Goal: Check status: Check status

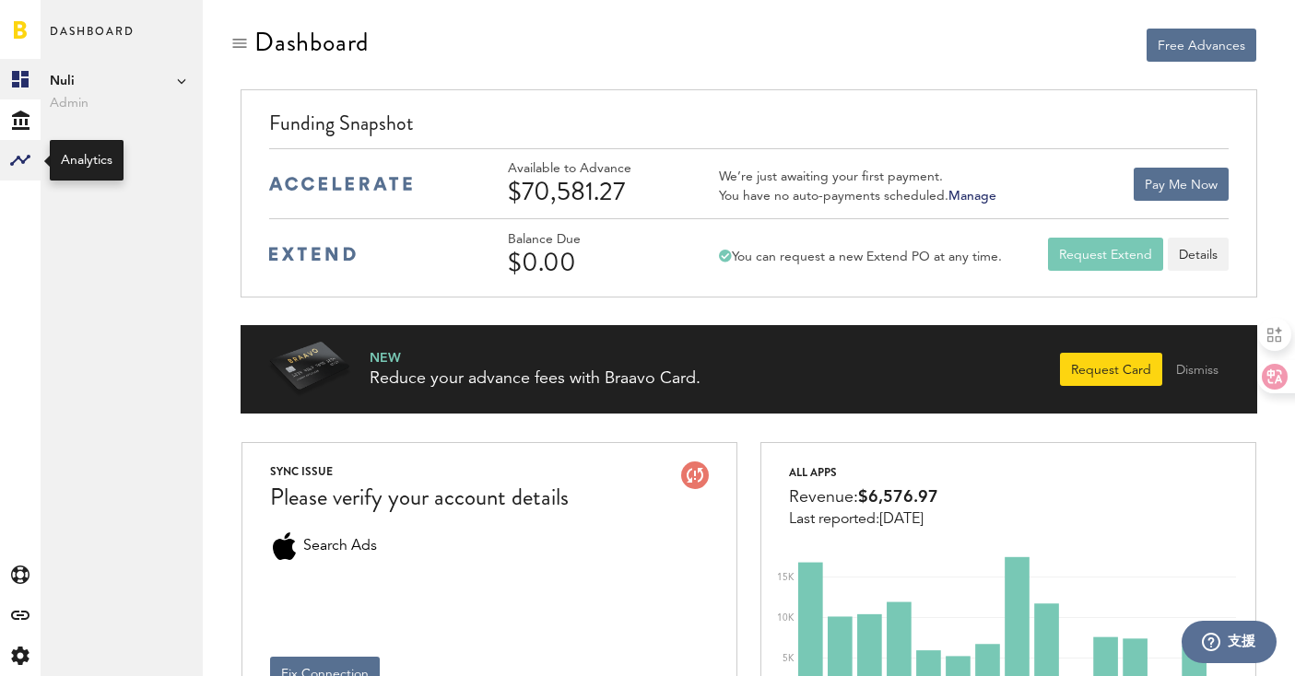
click at [18, 154] on rect at bounding box center [20, 160] width 22 height 22
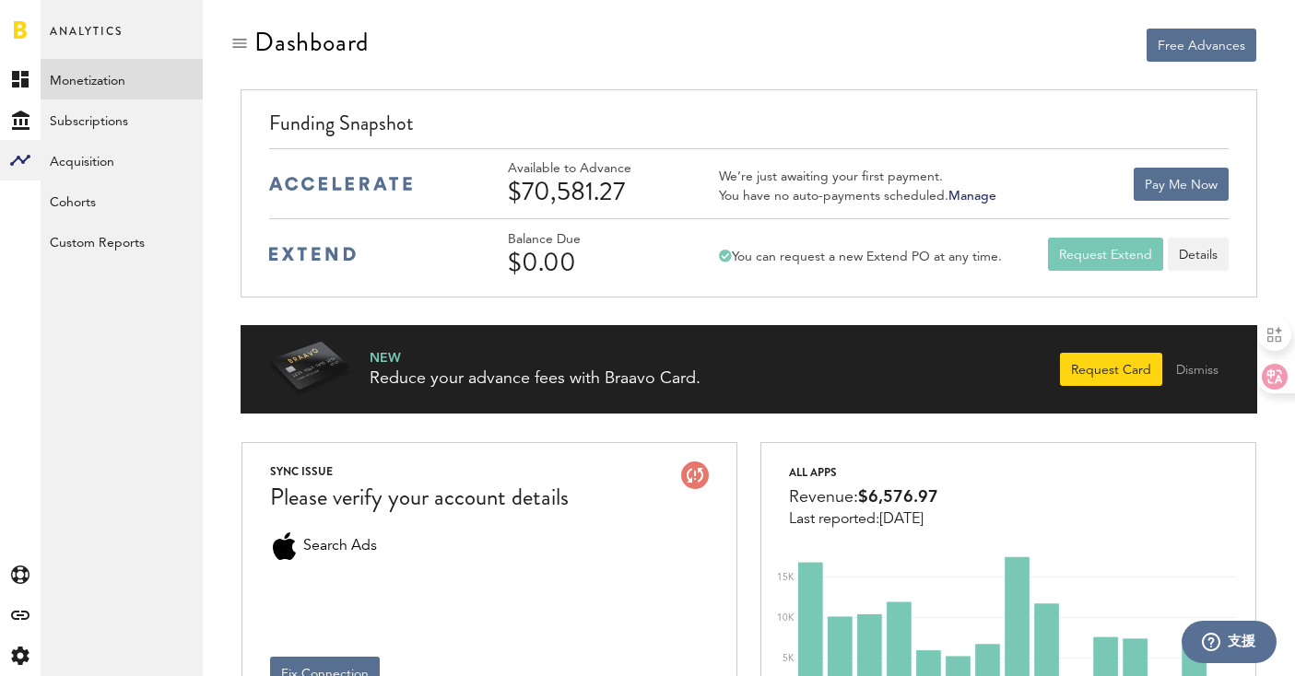
click at [170, 73] on link "Monetization" at bounding box center [122, 79] width 162 height 41
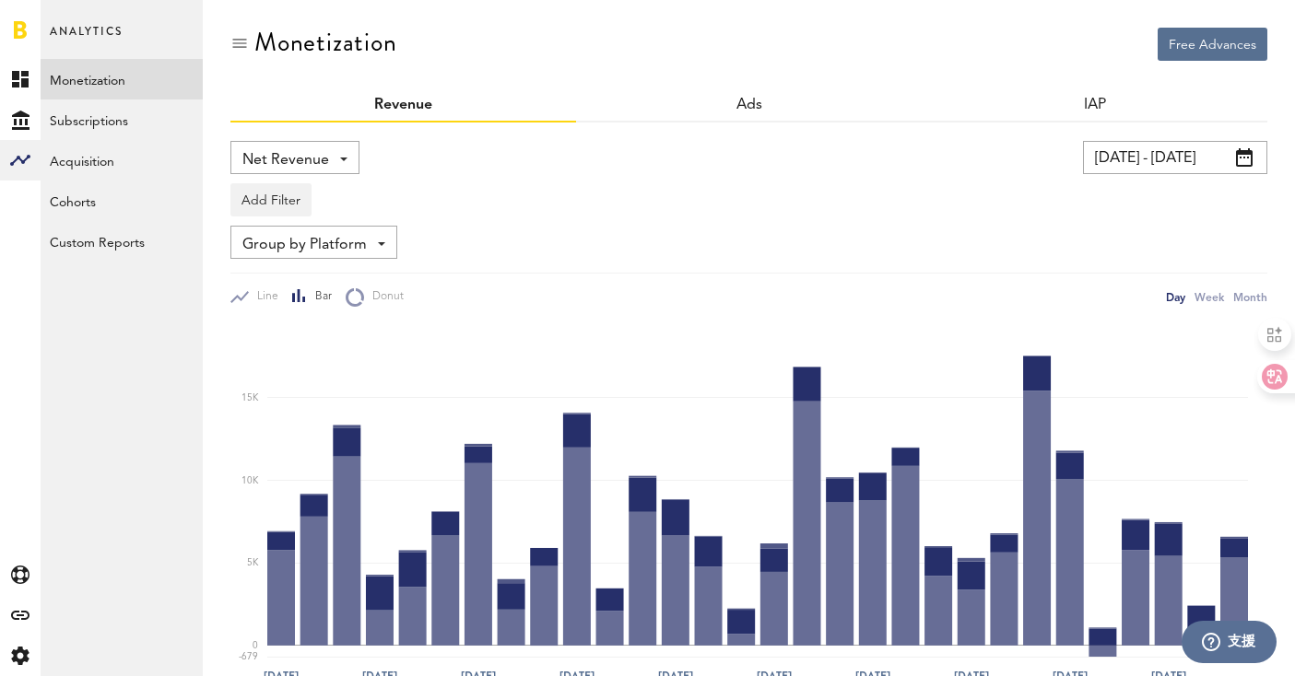
click at [1199, 160] on input "[DATE] - [DATE]" at bounding box center [1175, 157] width 184 height 33
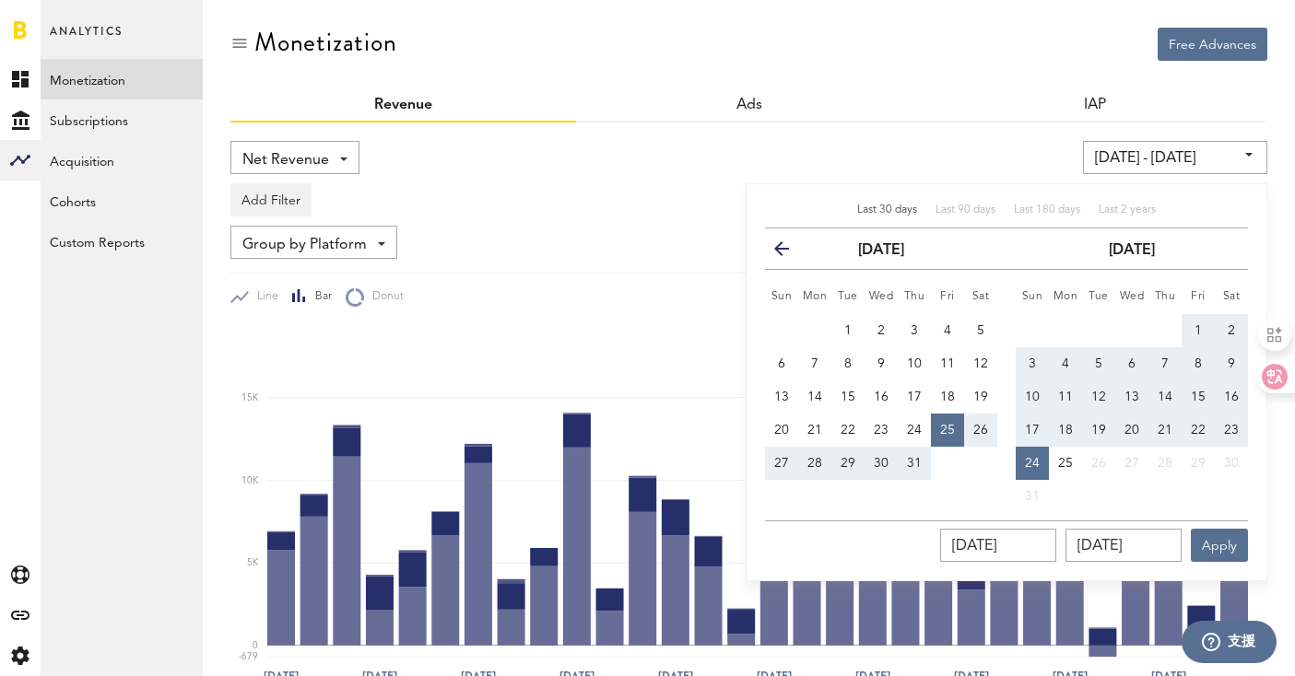
click at [1029, 421] on button "17" at bounding box center [1031, 430] width 33 height 33
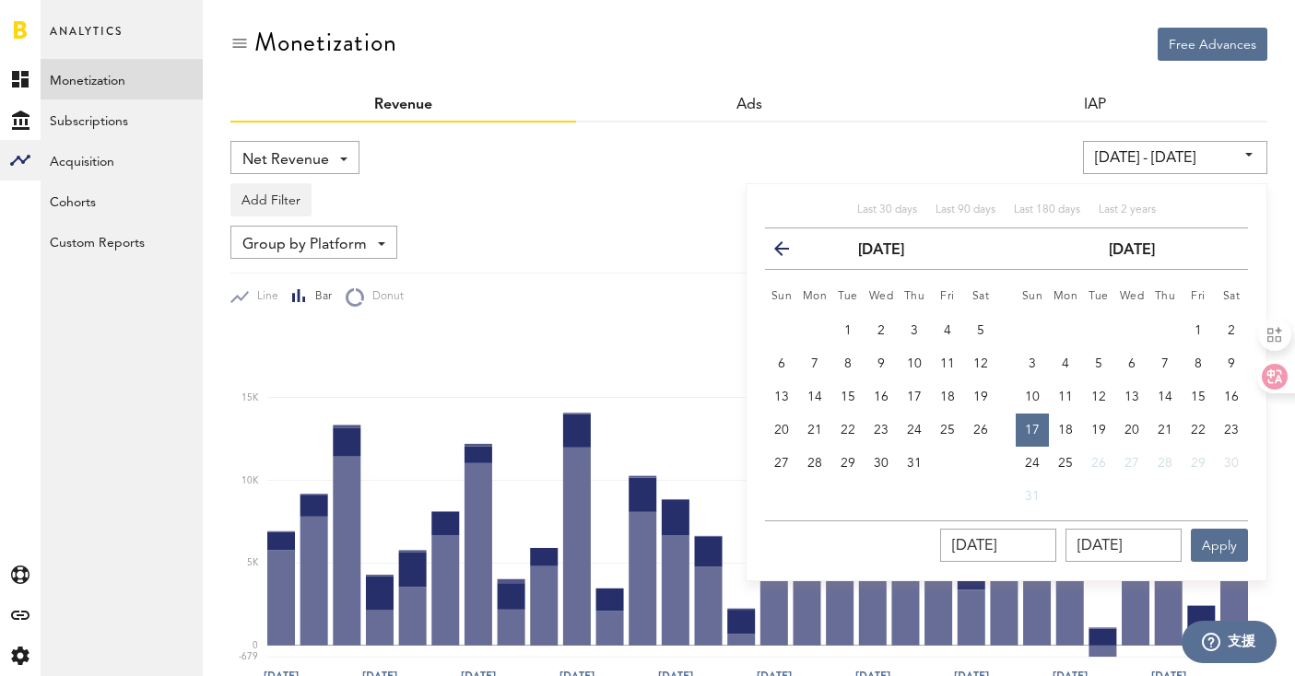
type input "[DATE] - [DATE]"
type input "[DATE]"
click at [1224, 430] on span "23" at bounding box center [1231, 430] width 15 height 13
type input "[DATE] - [DATE]"
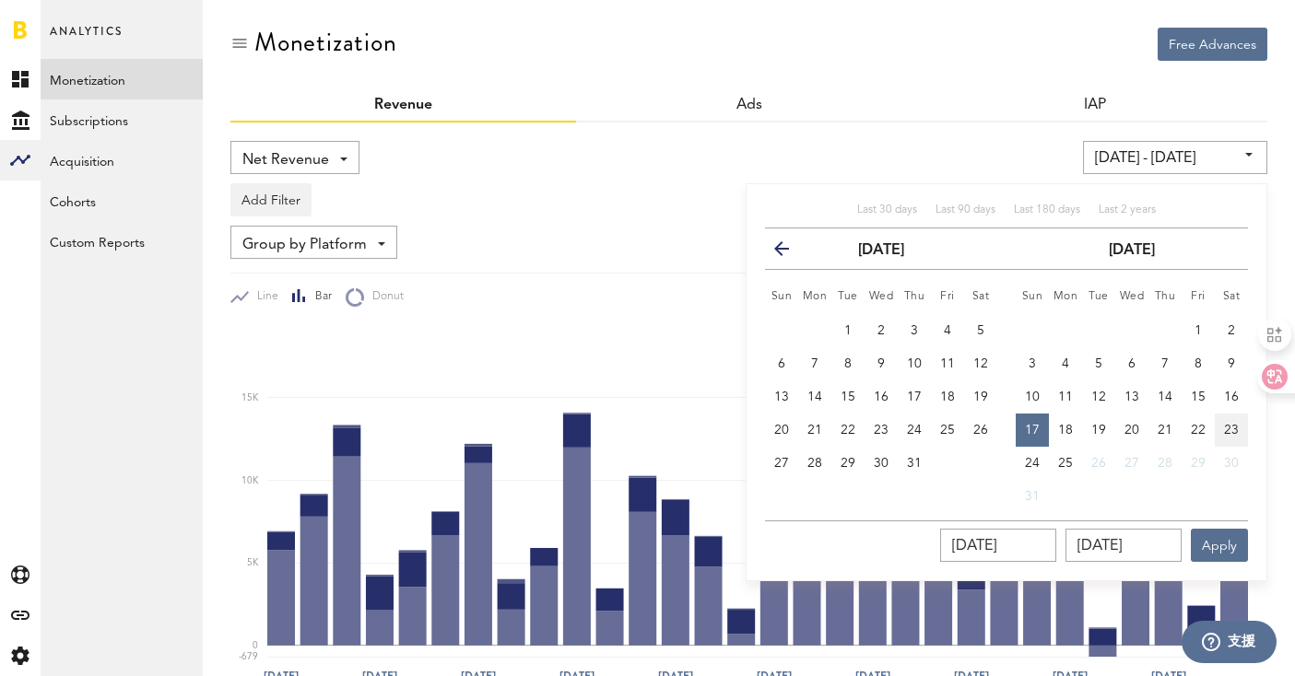
type input "[DATE]"
click at [1217, 545] on button "Apply" at bounding box center [1218, 545] width 57 height 33
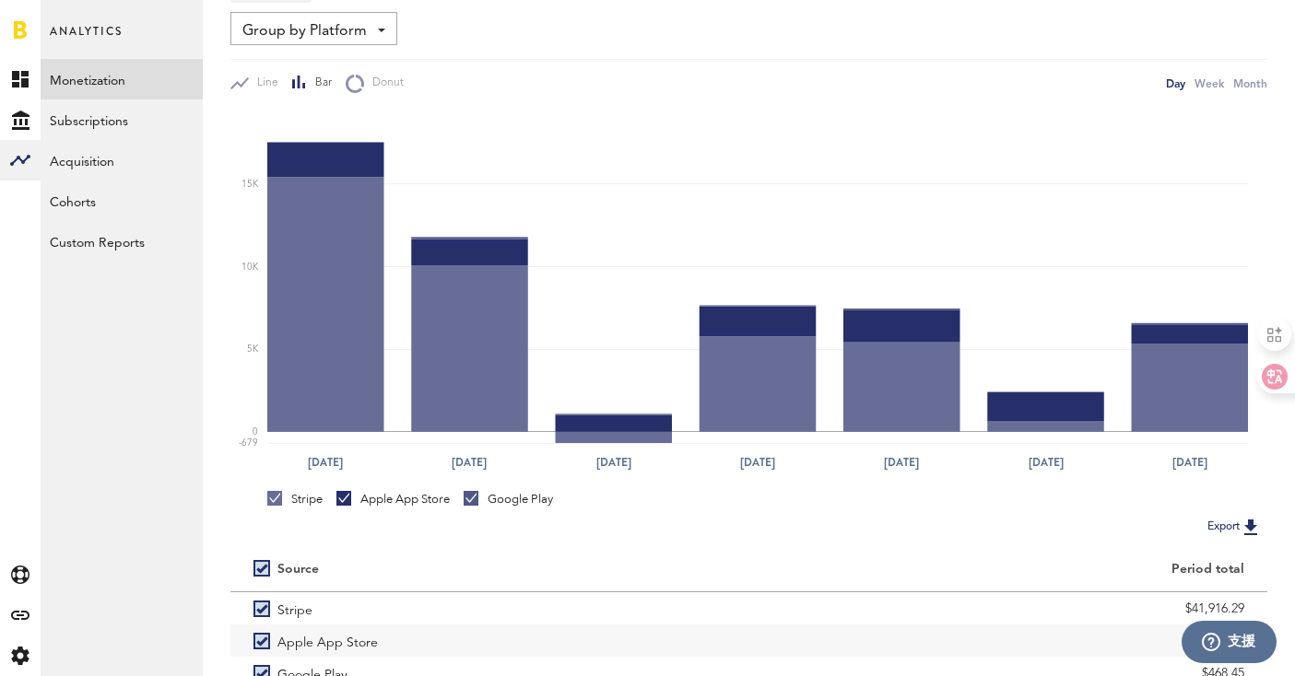
scroll to position [328, 0]
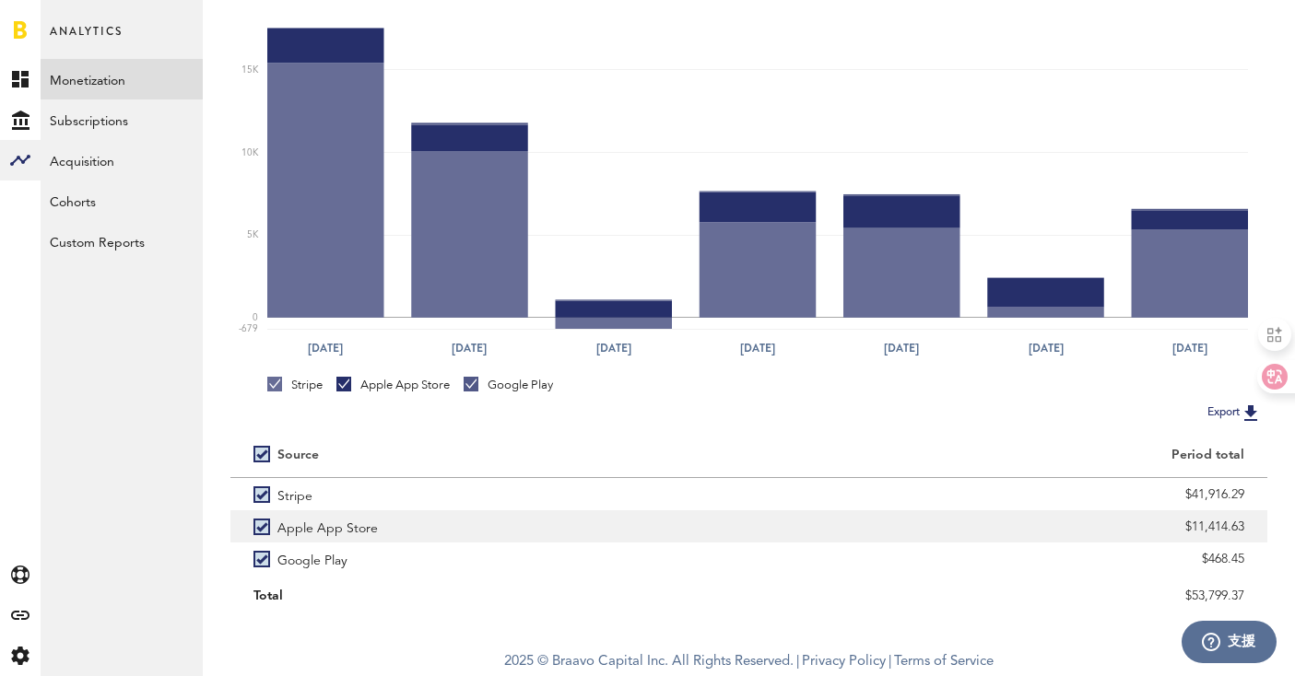
drag, startPoint x: 1192, startPoint y: 524, endPoint x: 1258, endPoint y: 521, distance: 65.5
click at [1258, 521] on div "$11,414.63" at bounding box center [1008, 526] width 519 height 32
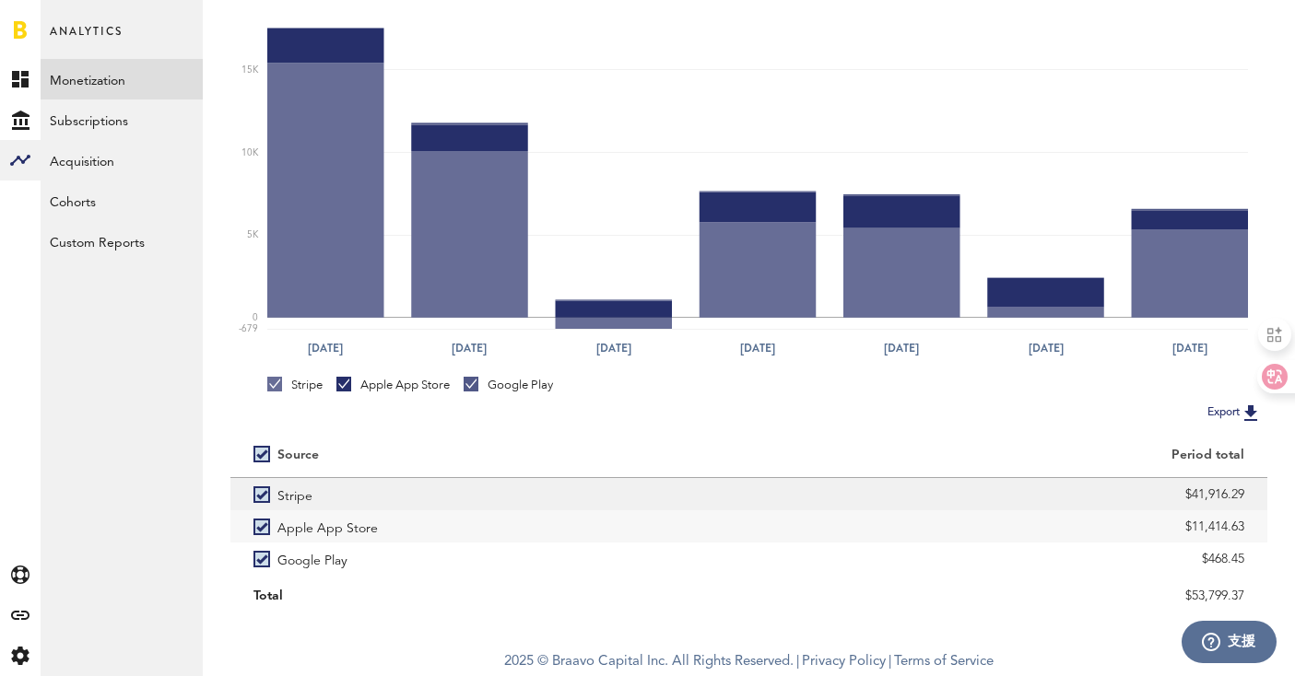
copy div "11,414.63"
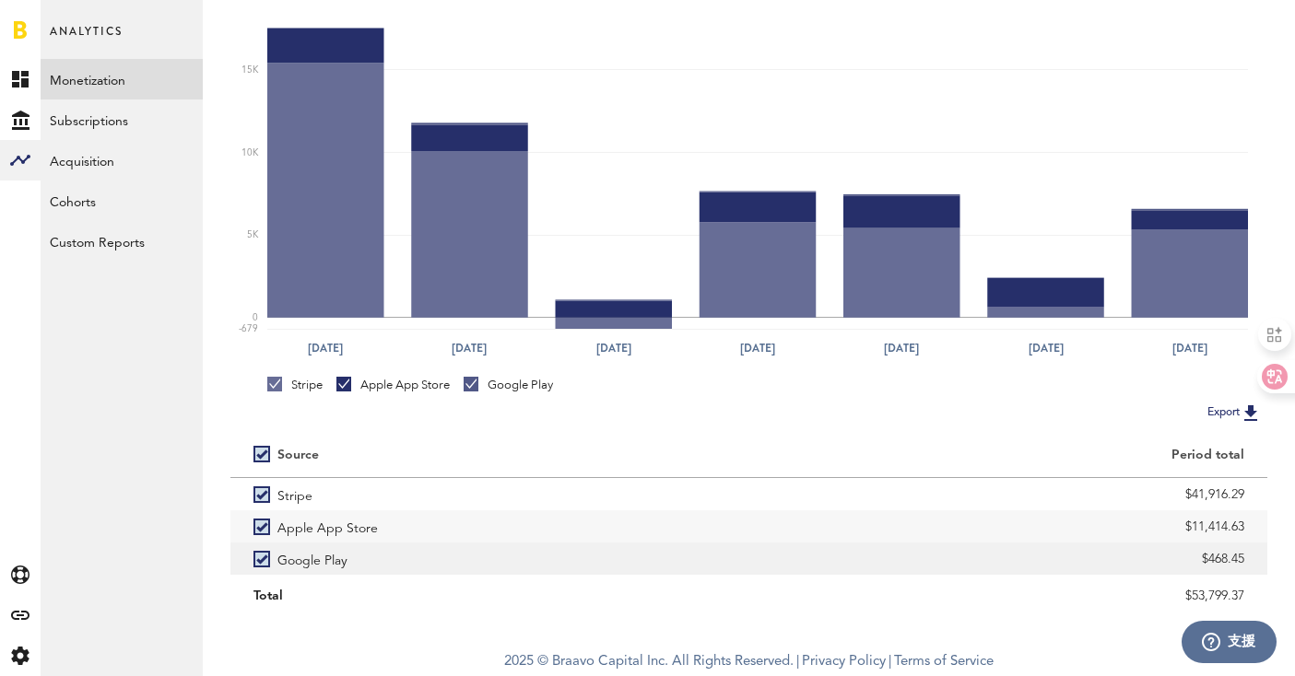
click at [1214, 555] on div "$468.45" at bounding box center [1008, 559] width 473 height 28
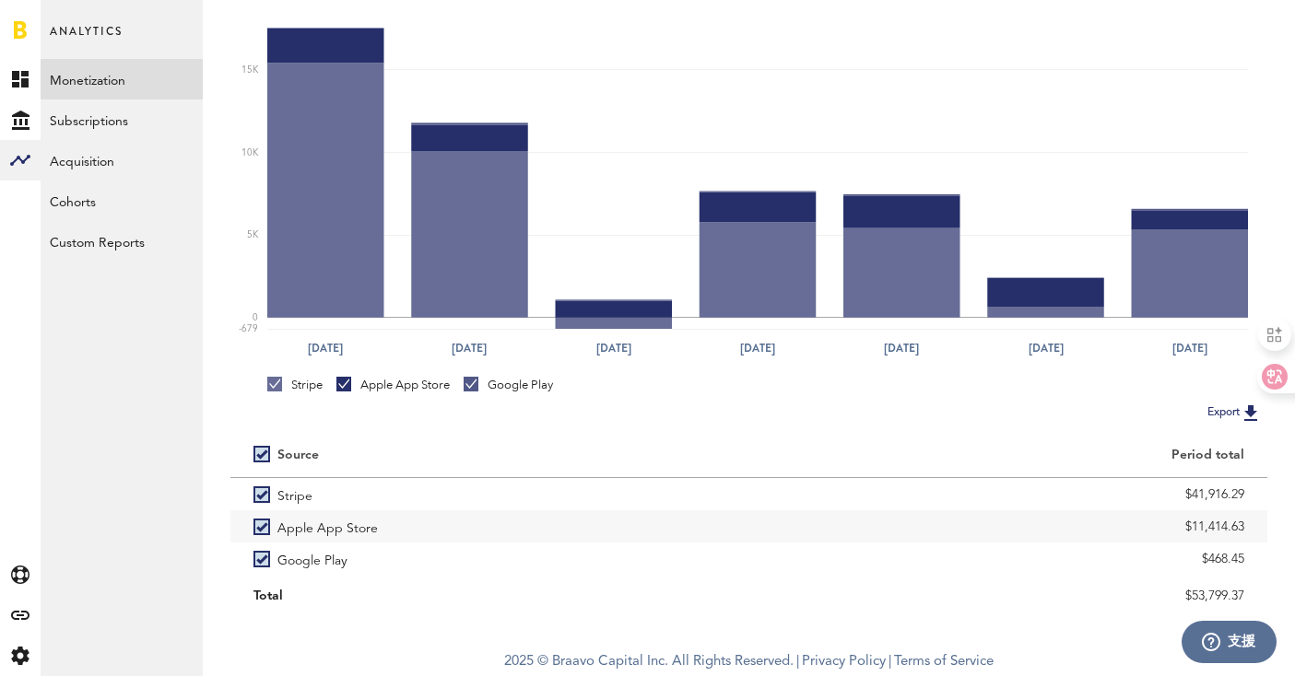
drag, startPoint x: 1208, startPoint y: 555, endPoint x: 1271, endPoint y: 558, distance: 63.7
click at [1271, 558] on div "Free Advances Monetization Revenue Ads IAP Net Revenue Net Revenue Gross Revenu…" at bounding box center [749, 155] width 1092 height 967
copy div "468.45"
